Goal: Navigation & Orientation: Locate item on page

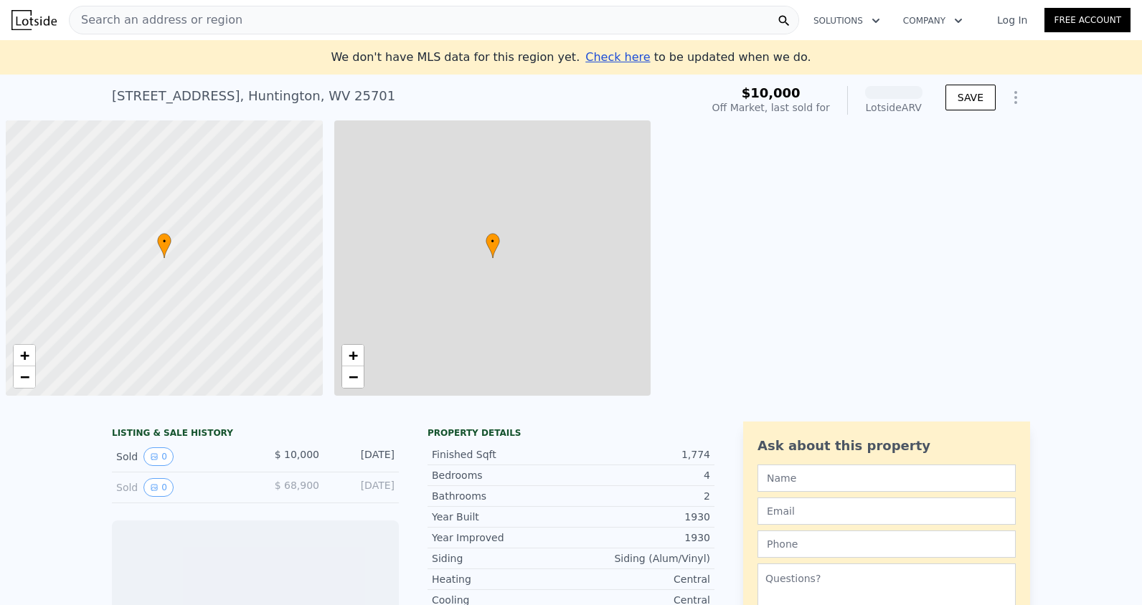
scroll to position [0, 6]
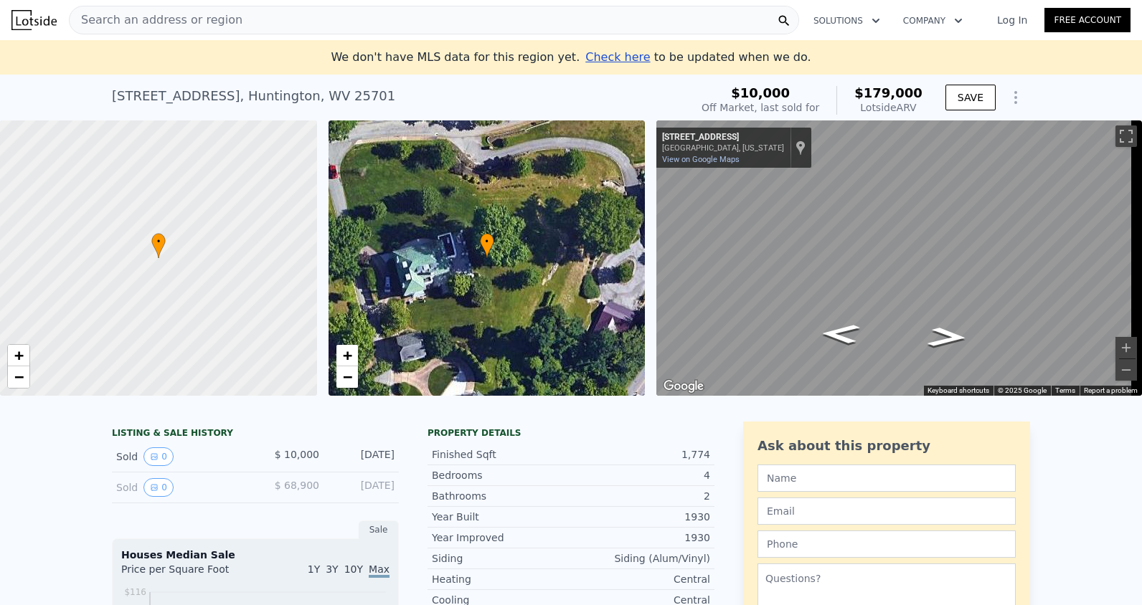
click at [438, 263] on div "• + −" at bounding box center [487, 257] width 317 height 275
click at [237, 21] on div "Search an address or region" at bounding box center [434, 20] width 730 height 29
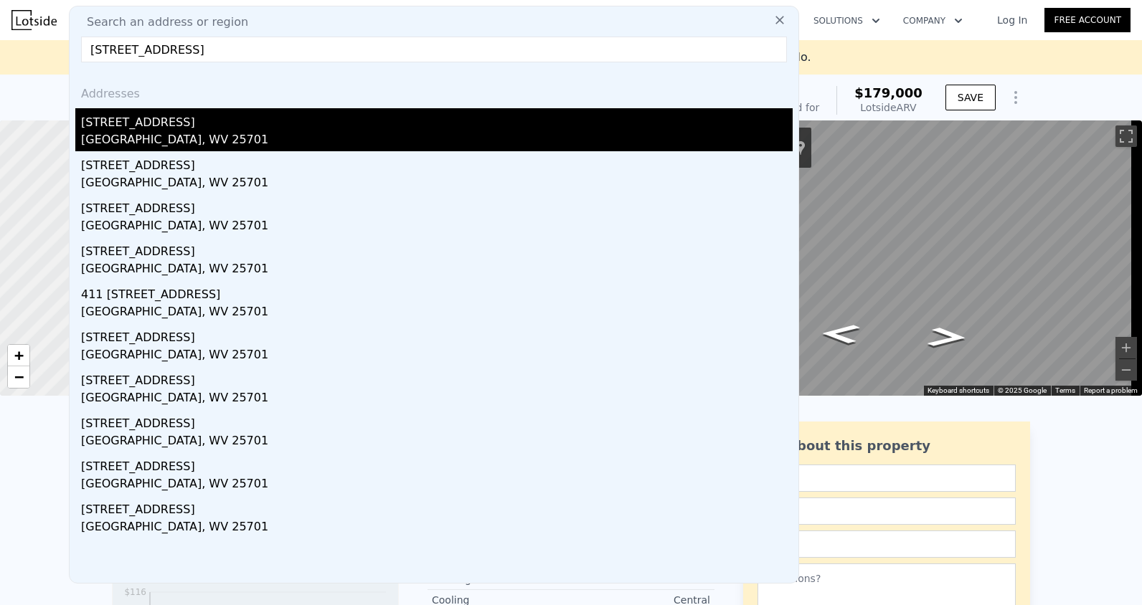
type input "[STREET_ADDRESS]"
click at [145, 135] on div "[GEOGRAPHIC_DATA], WV 25701" at bounding box center [437, 141] width 712 height 20
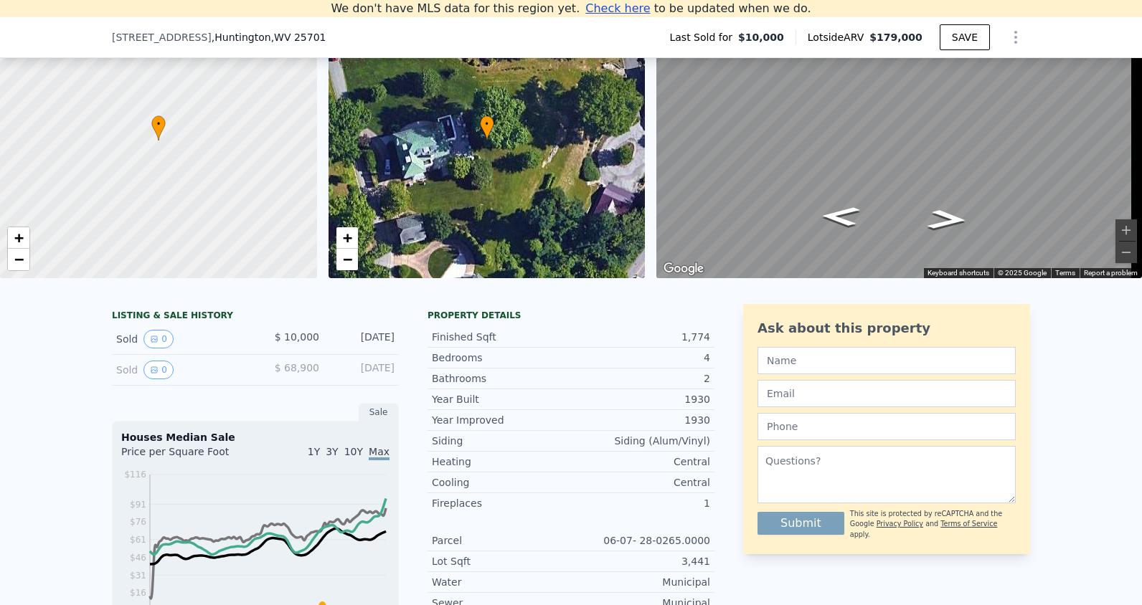
scroll to position [127, 0]
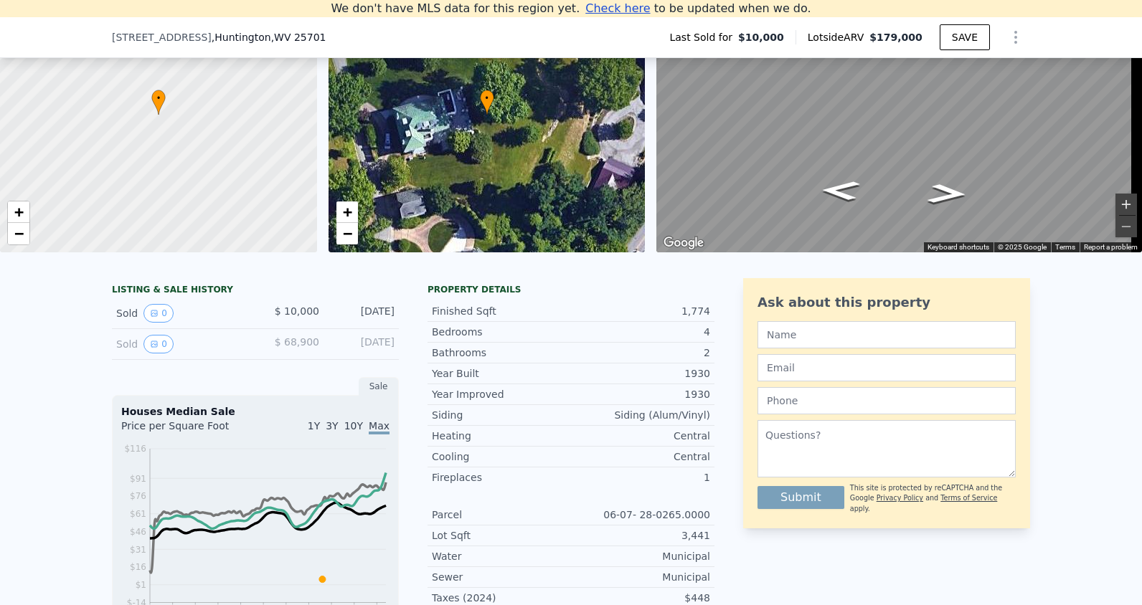
click at [1115, 203] on button "Zoom in" at bounding box center [1126, 205] width 22 height 22
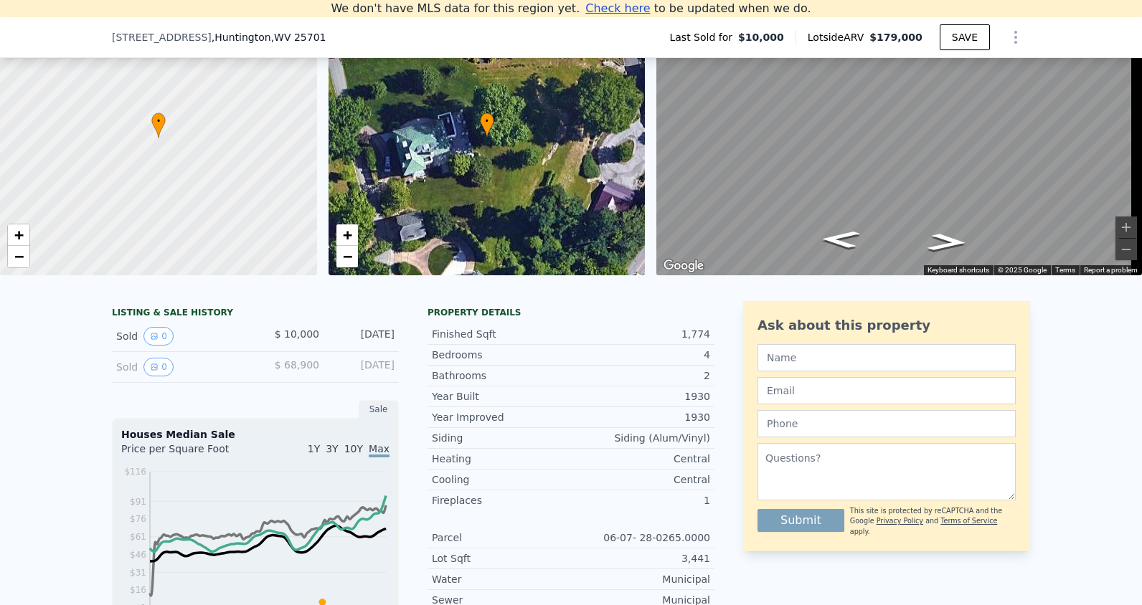
click at [1115, 230] on button "Zoom in" at bounding box center [1126, 228] width 22 height 22
click at [526, 88] on div "• + − • + − ← Move left → Move right ↑ Move up ↓ Move down + Zoom in - Zoom out…" at bounding box center [571, 137] width 1142 height 275
click at [509, 95] on div "• + − • + − ← Move left → Move right ↑ Move up ↓ Move down + Zoom in - Zoom out…" at bounding box center [571, 137] width 1142 height 275
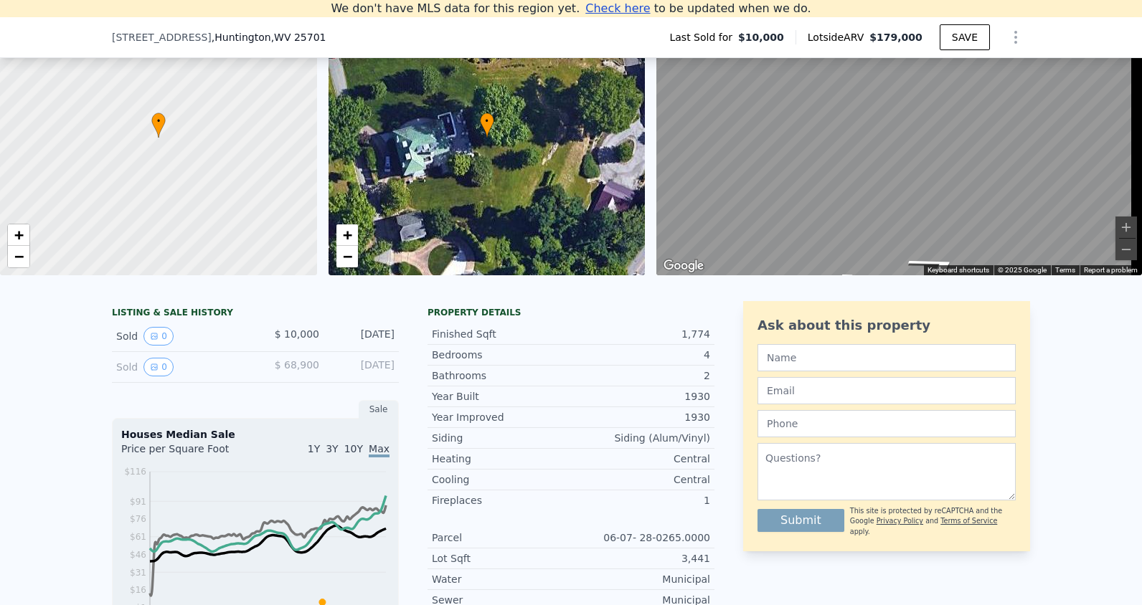
click at [619, 97] on div "• + − • + − ← Move left → Move right ↑ Move up ↓ Move down + Zoom in - Zoom out…" at bounding box center [571, 137] width 1142 height 275
click at [521, 103] on div "• + − • + − ← Move left → Move right ↑ Move up ↓ Move down + Zoom in - Zoom out…" at bounding box center [571, 137] width 1142 height 275
click at [614, 134] on div "• + − • + − ← Move left → Move right ↑ Move up ↓ Move down + Zoom in - Zoom out…" at bounding box center [571, 137] width 1142 height 275
click at [871, 0] on html "Search an address or region Solutions Company Open main menu Log In Free Accoun…" at bounding box center [571, 302] width 1142 height 605
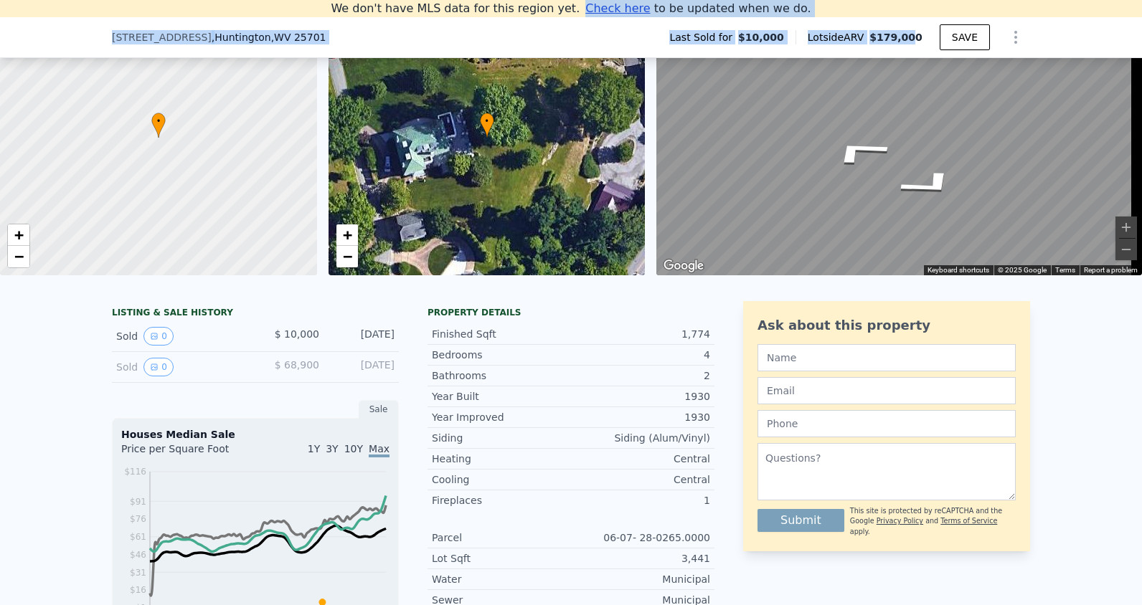
scroll to position [8, 0]
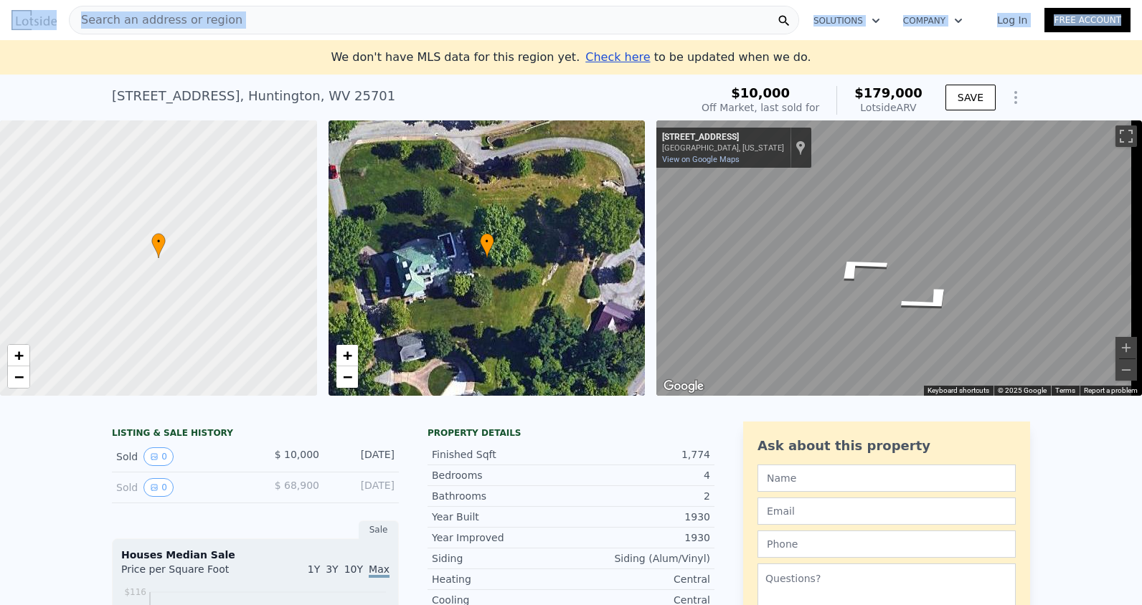
drag, startPoint x: 917, startPoint y: 19, endPoint x: 749, endPoint y: -15, distance: 171.3
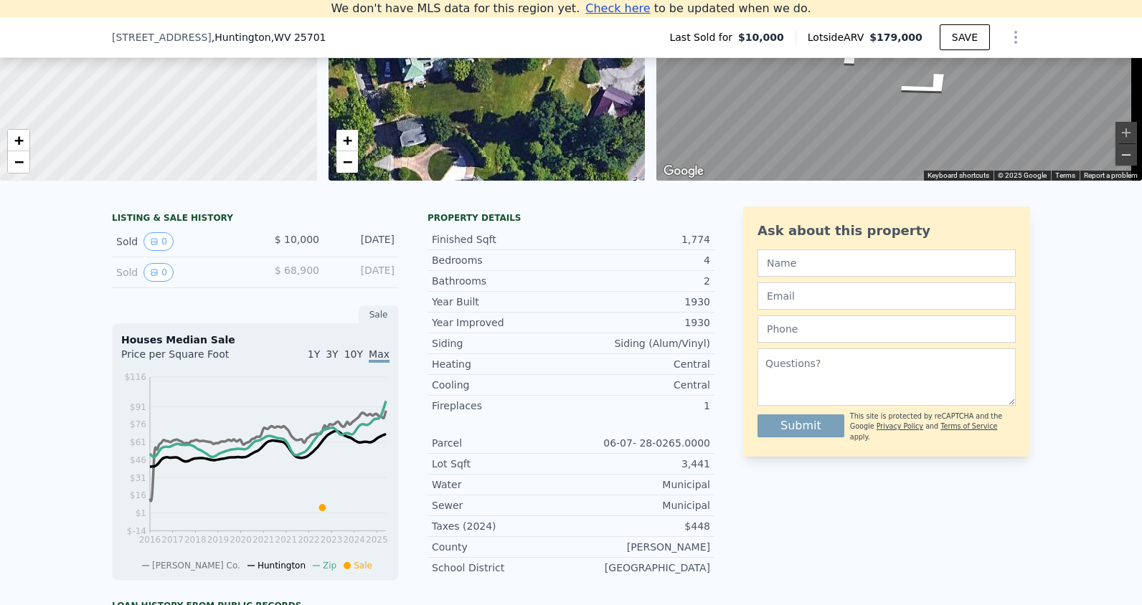
click at [1122, 150] on button "Zoom out" at bounding box center [1126, 155] width 22 height 22
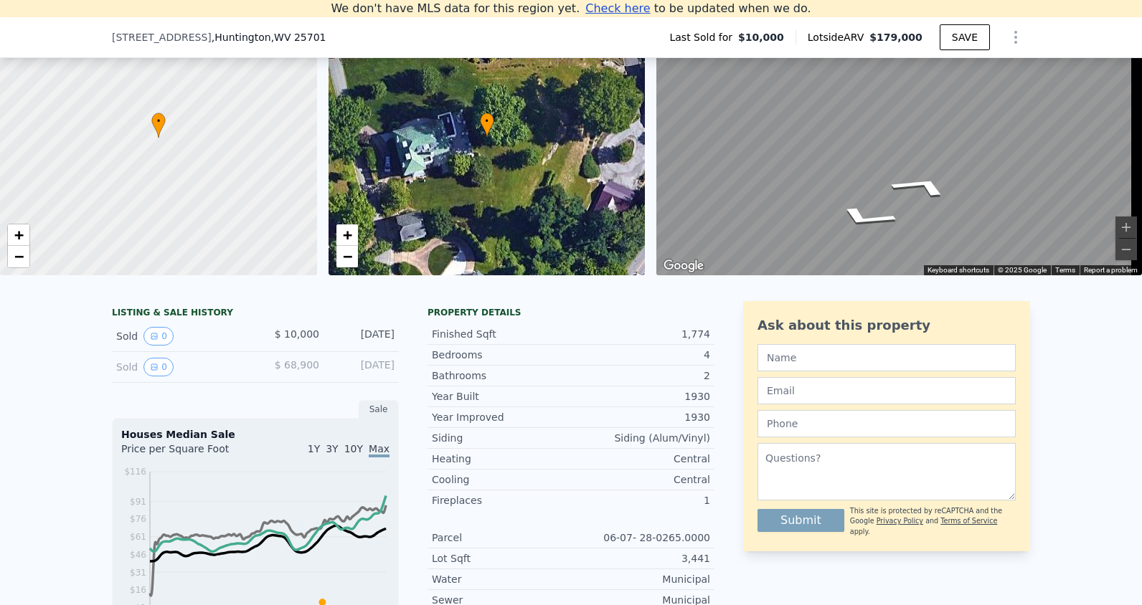
click at [566, 147] on div "• + − • + − ← Move left → Move right ↑ Move up ↓ Move down + Zoom in - Zoom out…" at bounding box center [571, 137] width 1142 height 275
click at [449, 141] on div "• + −" at bounding box center [487, 137] width 317 height 275
click at [353, 241] on link "+" at bounding box center [347, 236] width 22 height 22
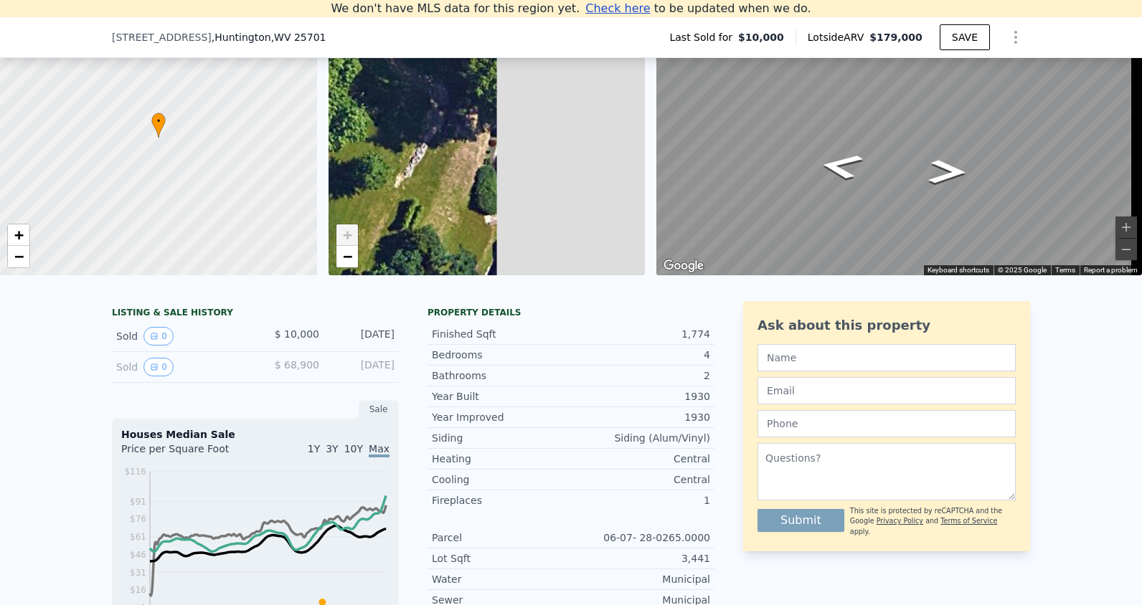
drag, startPoint x: 492, startPoint y: 177, endPoint x: 227, endPoint y: 173, distance: 265.4
click at [199, 173] on div "• + − • + − ← Move left → Move right ↑ Move up ↓ Move down + Zoom in - Zoom out…" at bounding box center [571, 137] width 1142 height 275
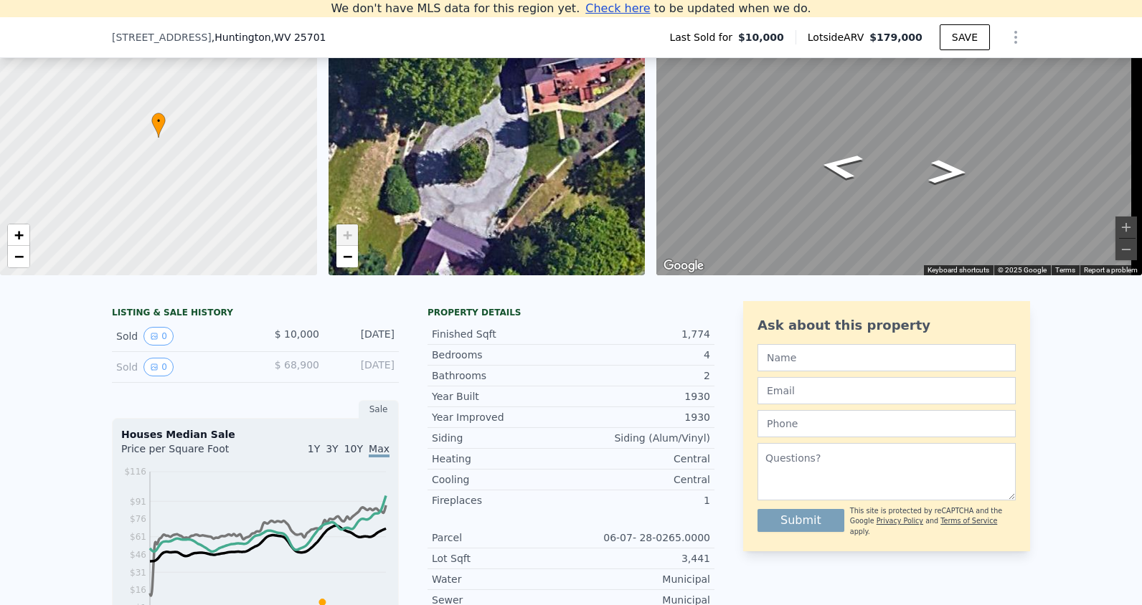
click at [419, 220] on div "• + −" at bounding box center [487, 137] width 317 height 275
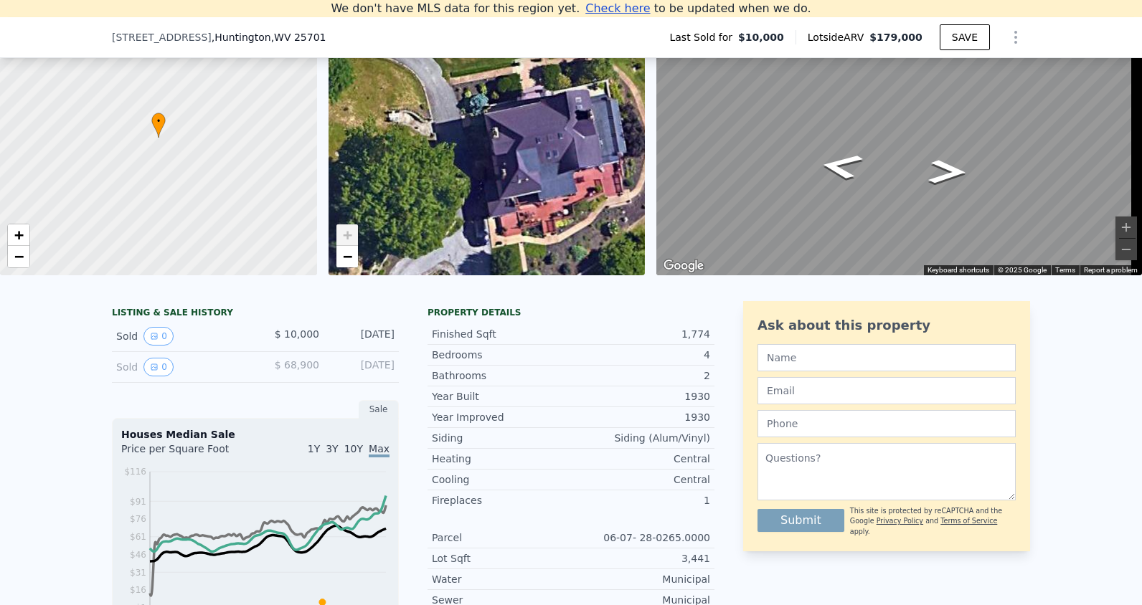
drag, startPoint x: 502, startPoint y: 146, endPoint x: 519, endPoint y: 217, distance: 73.1
click at [519, 217] on div "• + −" at bounding box center [487, 137] width 317 height 275
